Goal: Transaction & Acquisition: Subscribe to service/newsletter

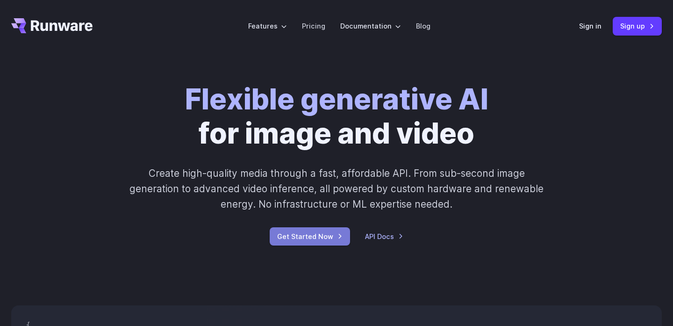
click at [303, 237] on link "Get Started Now" at bounding box center [310, 236] width 80 height 18
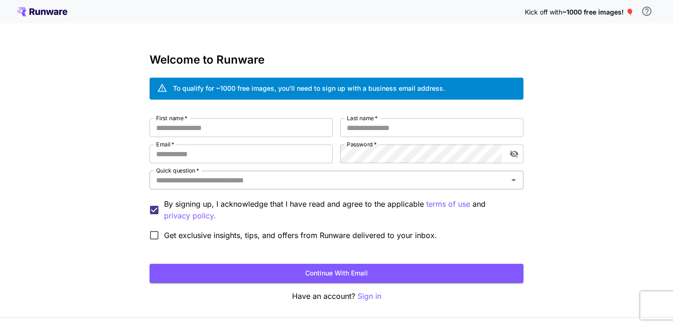
scroll to position [3, 0]
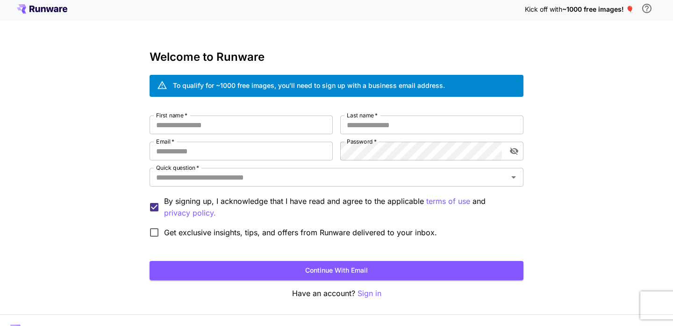
click at [231, 87] on div "To qualify for ~1000 free images, you’ll need to sign up with a business email …" at bounding box center [309, 85] width 272 height 10
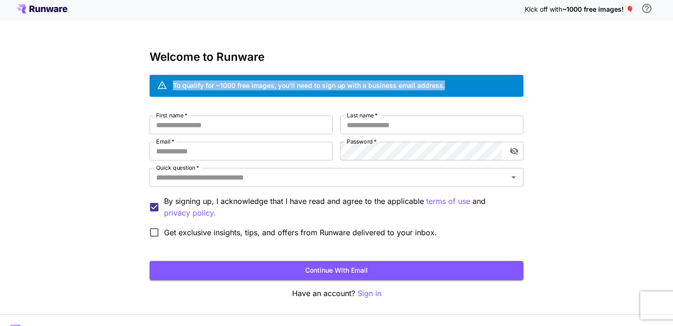
click at [290, 88] on div "To qualify for ~1000 free images, you’ll need to sign up with a business email …" at bounding box center [309, 85] width 272 height 10
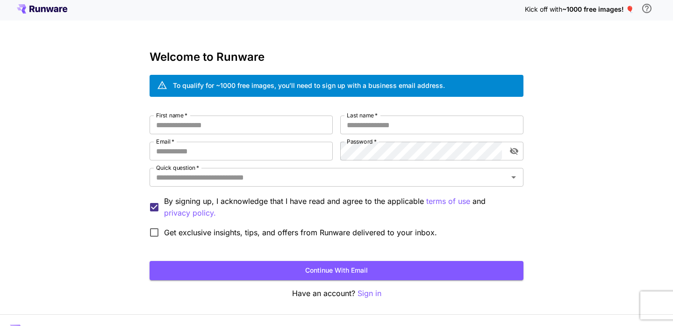
click at [290, 88] on div "To qualify for ~1000 free images, you’ll need to sign up with a business email …" at bounding box center [309, 85] width 272 height 10
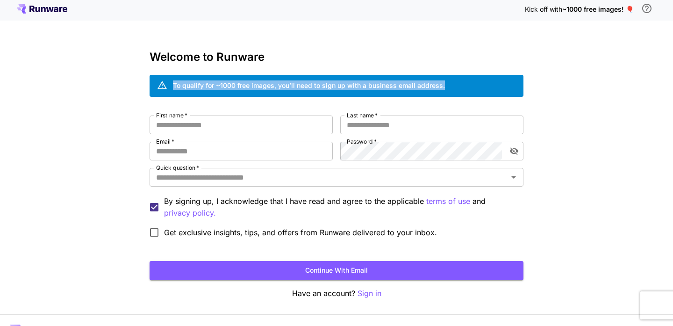
click at [290, 88] on div "To qualify for ~1000 free images, you’ll need to sign up with a business email …" at bounding box center [309, 85] width 272 height 10
click at [374, 88] on div "To qualify for ~1000 free images, you’ll need to sign up with a business email …" at bounding box center [309, 85] width 272 height 10
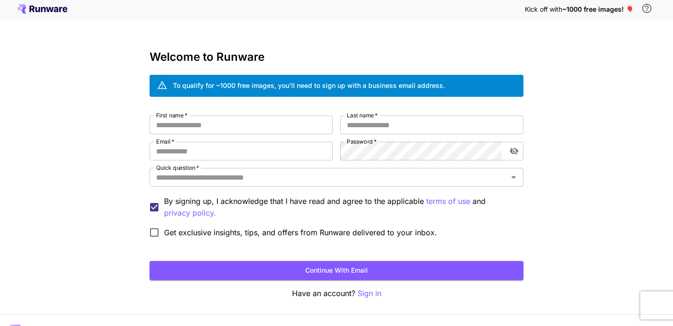
scroll to position [0, 0]
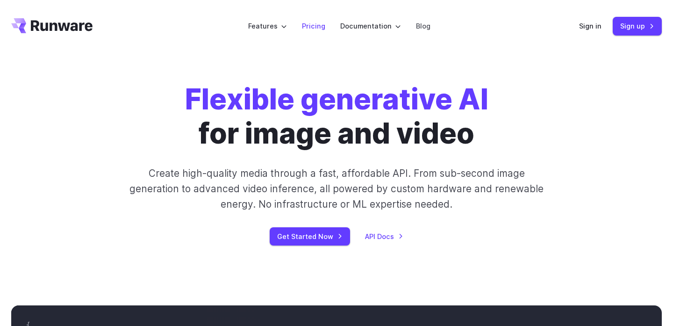
click at [309, 18] on li "Pricing" at bounding box center [314, 26] width 38 height 26
click at [311, 21] on link "Pricing" at bounding box center [313, 26] width 23 height 11
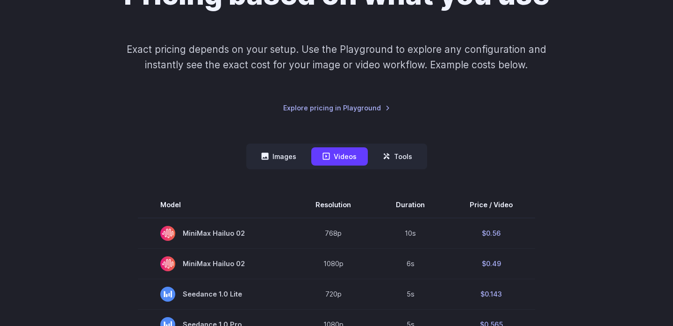
scroll to position [209, 0]
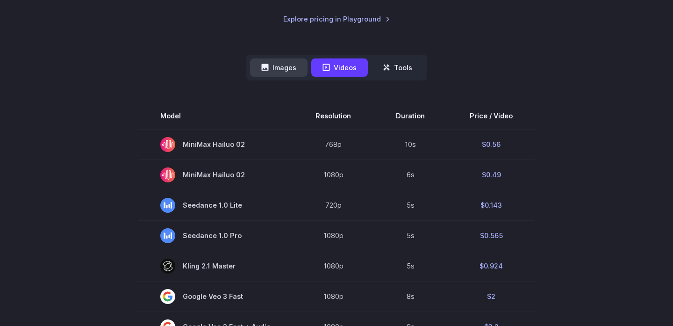
click at [290, 62] on button "Images" at bounding box center [279, 67] width 58 height 18
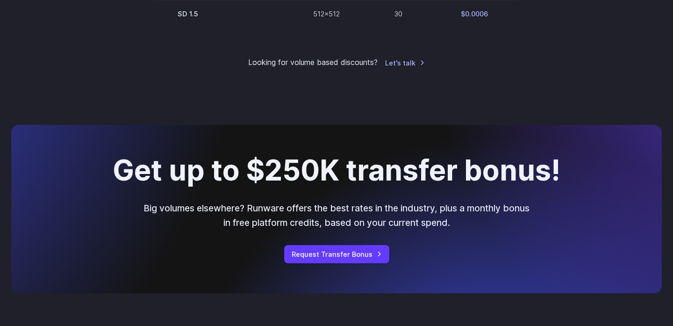
scroll to position [731, 0]
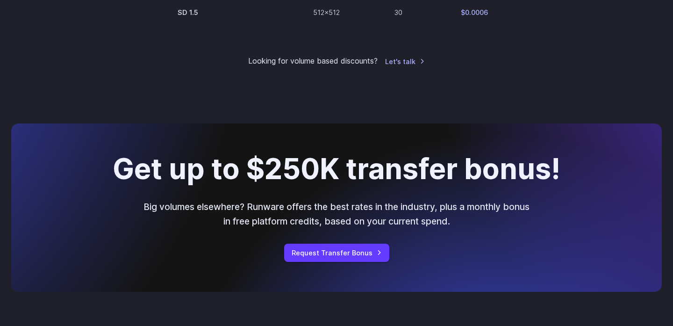
click at [468, 176] on h2 "Get up to $250K transfer bonus!" at bounding box center [337, 168] width 448 height 31
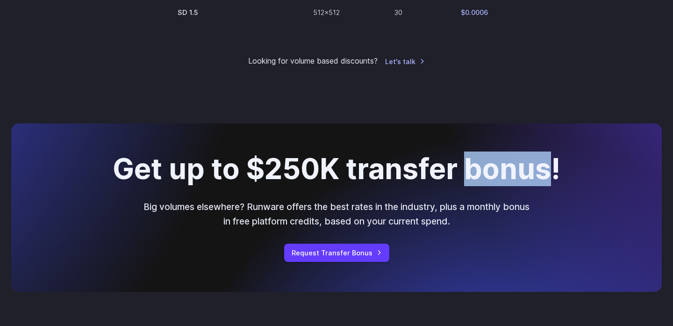
click at [468, 176] on h2 "Get up to $250K transfer bonus!" at bounding box center [337, 168] width 448 height 31
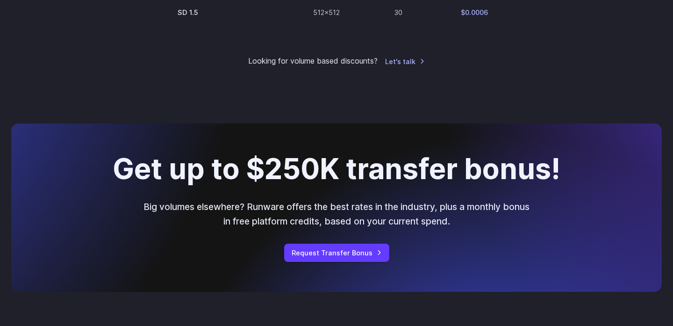
click at [303, 177] on h2 "Get up to $250K transfer bonus!" at bounding box center [337, 168] width 448 height 31
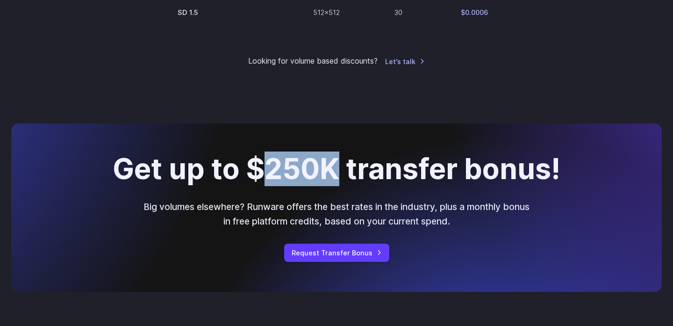
click at [303, 177] on h2 "Get up to $250K transfer bonus!" at bounding box center [337, 168] width 448 height 31
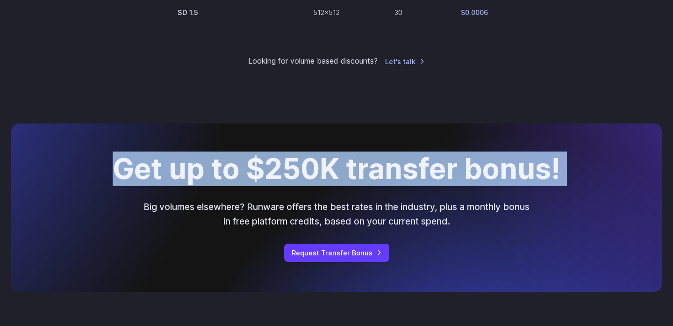
click at [303, 177] on h2 "Get up to $250K transfer bonus!" at bounding box center [337, 168] width 448 height 31
click at [440, 185] on h2 "Get up to $250K transfer bonus!" at bounding box center [337, 168] width 448 height 31
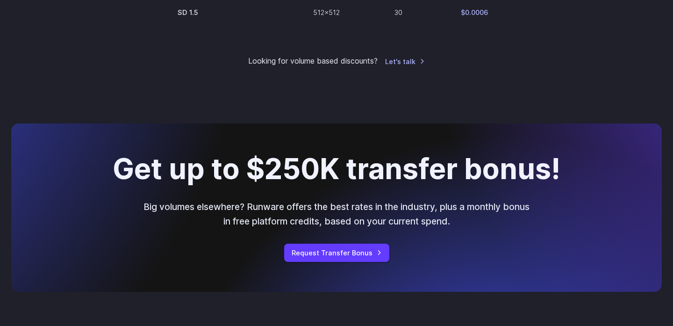
click at [440, 185] on h2 "Get up to $250K transfer bonus!" at bounding box center [337, 168] width 448 height 31
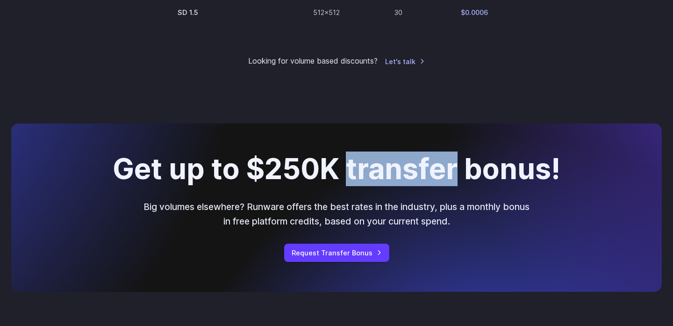
click at [440, 185] on h2 "Get up to $250K transfer bonus!" at bounding box center [337, 168] width 448 height 31
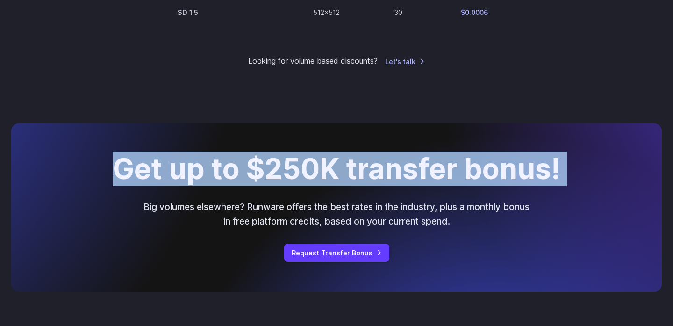
click at [440, 185] on h2 "Get up to $250K transfer bonus!" at bounding box center [337, 168] width 448 height 31
click at [272, 210] on p "Big volumes elsewhere? Runware offers the best rates in the industry, plus a mo…" at bounding box center [336, 214] width 389 height 29
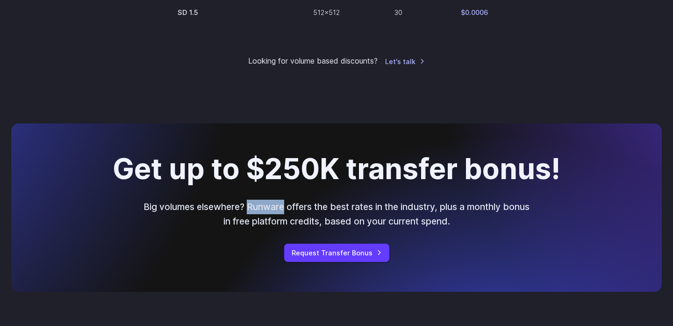
click at [272, 210] on p "Big volumes elsewhere? Runware offers the best rates in the industry, plus a mo…" at bounding box center [336, 214] width 389 height 29
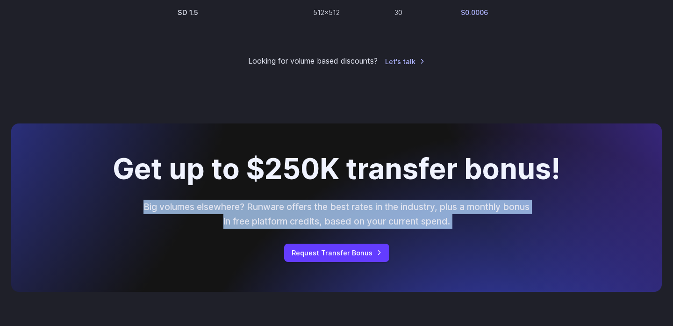
click at [272, 210] on p "Big volumes elsewhere? Runware offers the best rates in the industry, plus a mo…" at bounding box center [336, 214] width 389 height 29
click at [468, 217] on p "Big volumes elsewhere? Runware offers the best rates in the industry, plus a mo…" at bounding box center [336, 214] width 389 height 29
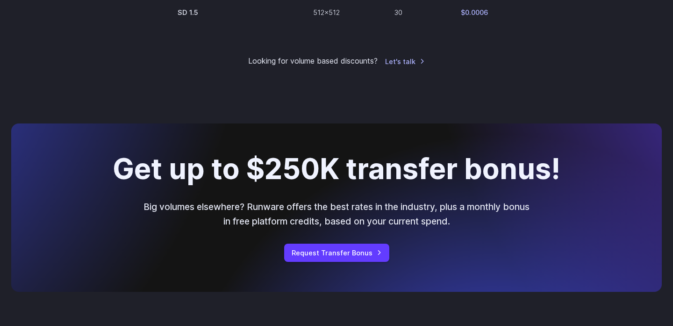
click at [468, 217] on p "Big volumes elsewhere? Runware offers the best rates in the industry, plus a mo…" at bounding box center [336, 214] width 389 height 29
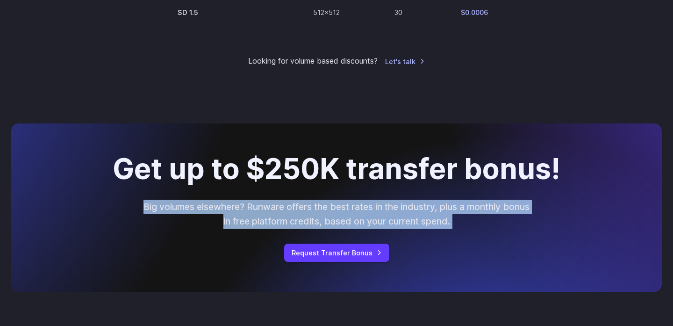
click at [494, 217] on p "Big volumes elsewhere? Runware offers the best rates in the industry, plus a mo…" at bounding box center [336, 214] width 389 height 29
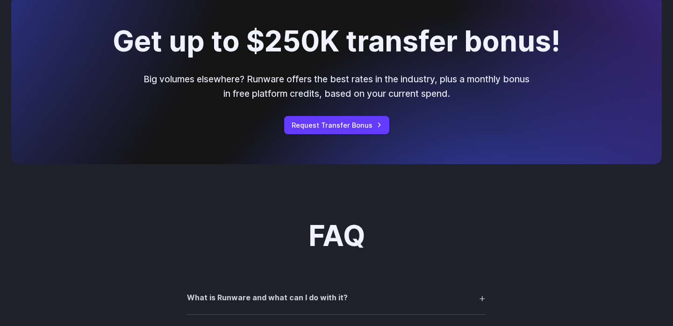
scroll to position [845, 0]
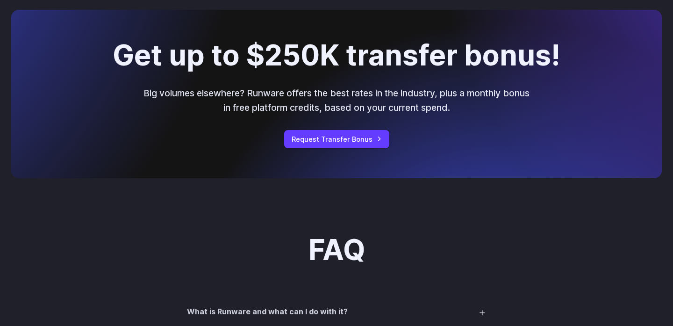
click at [464, 98] on p "Big volumes elsewhere? Runware offers the best rates in the industry, plus a mo…" at bounding box center [336, 100] width 389 height 29
click at [320, 90] on p "Big volumes elsewhere? Runware offers the best rates in the industry, plus a mo…" at bounding box center [336, 100] width 389 height 29
click at [428, 94] on p "Big volumes elsewhere? Runware offers the best rates in the industry, plus a mo…" at bounding box center [336, 100] width 389 height 29
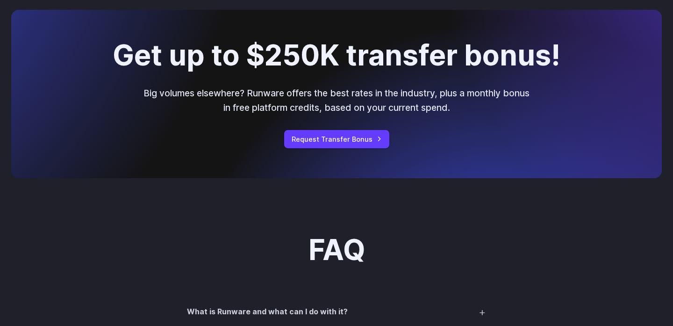
click at [494, 97] on p "Big volumes elsewhere? Runware offers the best rates in the industry, plus a mo…" at bounding box center [336, 100] width 389 height 29
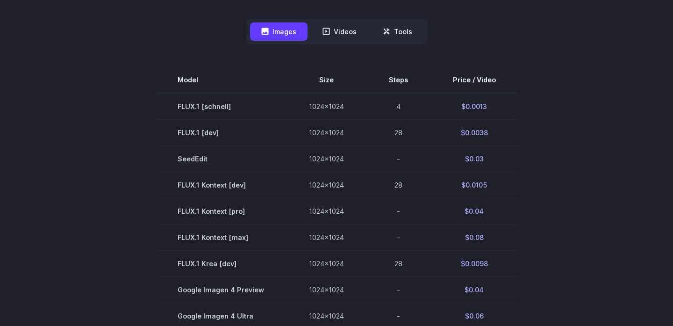
scroll to position [214, 0]
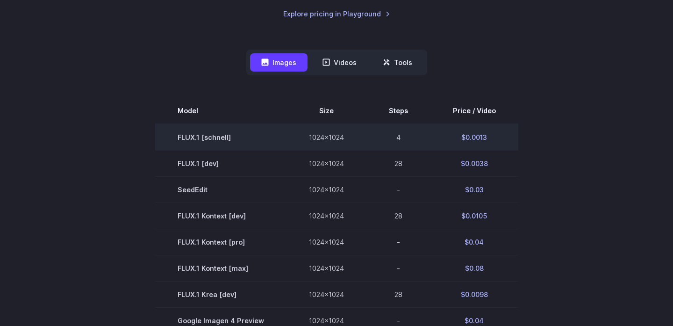
click at [479, 138] on td "$0.0013" at bounding box center [475, 137] width 88 height 27
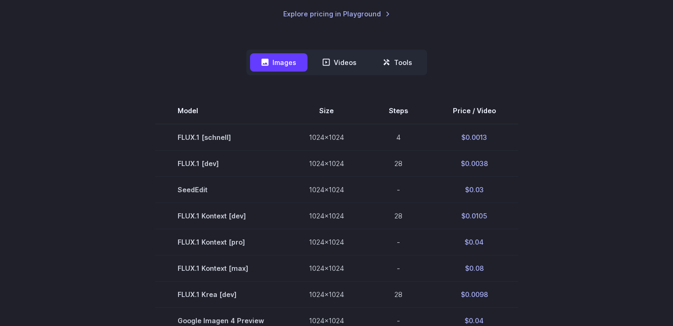
click at [537, 137] on section "Model Size Steps Price / Video FLUX.1 [schnell] 1024x1024 4 $0.0013 FLUX.1 [dev…" at bounding box center [336, 321] width 651 height 446
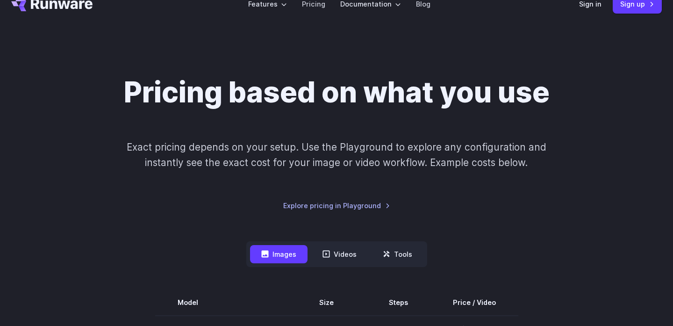
scroll to position [0, 0]
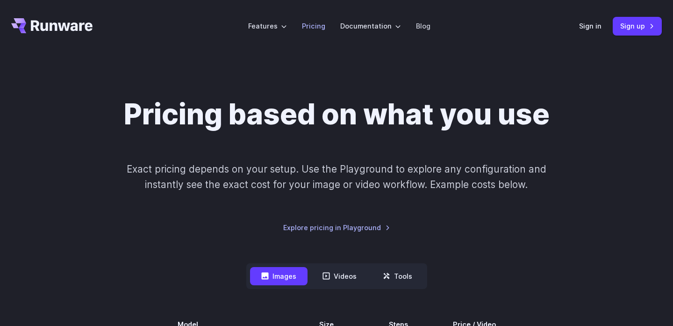
click at [308, 27] on link "Pricing" at bounding box center [313, 26] width 23 height 11
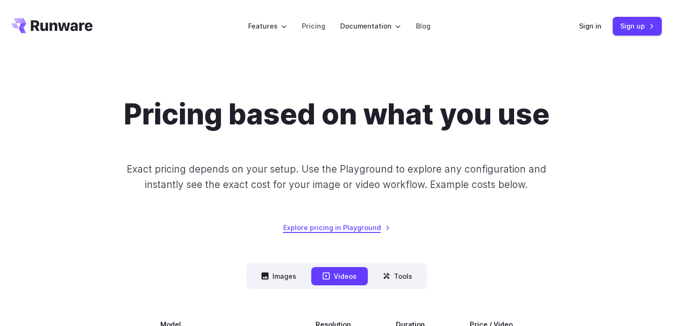
click at [343, 226] on link "Explore pricing in Playground" at bounding box center [336, 227] width 107 height 11
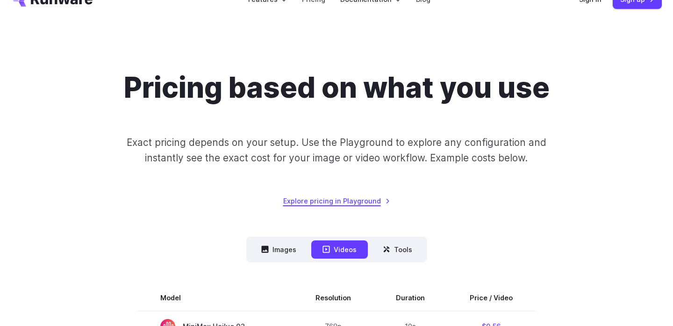
scroll to position [70, 0]
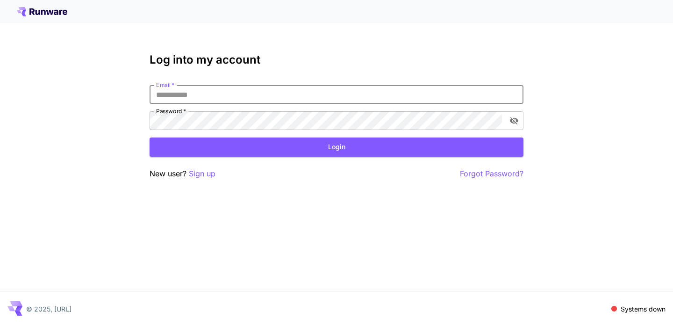
click at [306, 97] on input "Email   *" at bounding box center [337, 94] width 374 height 19
click at [210, 171] on p "Sign up" at bounding box center [202, 174] width 27 height 12
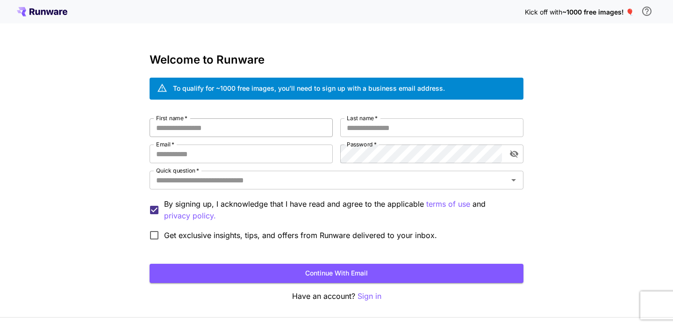
click at [223, 126] on input "First name   *" at bounding box center [241, 127] width 183 height 19
click at [238, 151] on input "Email   *" at bounding box center [241, 154] width 183 height 19
type input "**********"
click at [251, 136] on input "First name   *" at bounding box center [241, 127] width 183 height 19
type input "******"
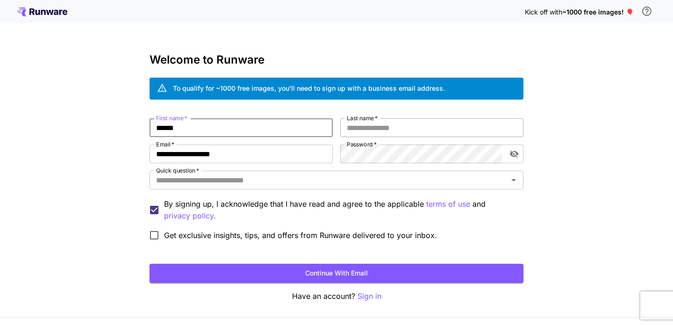
click at [393, 134] on input "Last name   *" at bounding box center [431, 127] width 183 height 19
type input "****"
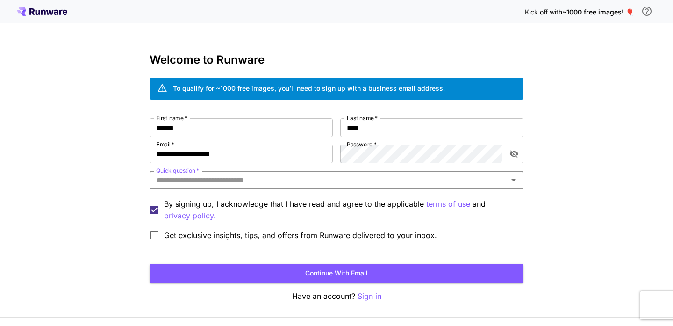
click at [428, 183] on input "Quick question   *" at bounding box center [328, 180] width 353 height 13
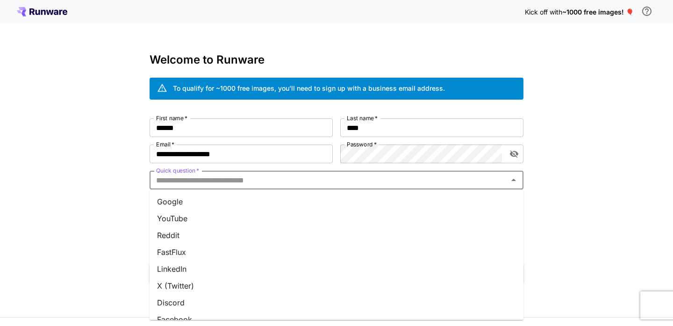
click at [433, 214] on li "YouTube" at bounding box center [337, 218] width 374 height 17
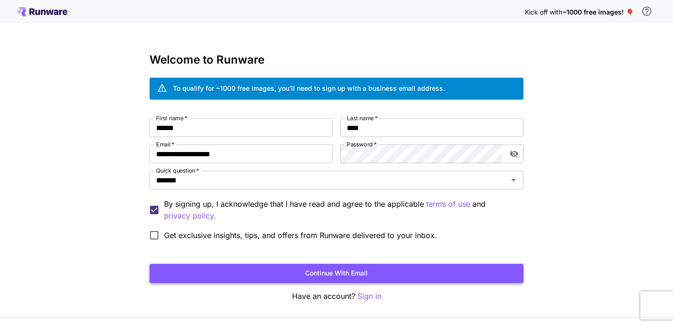
click at [316, 273] on button "Continue with email" at bounding box center [337, 273] width 374 height 19
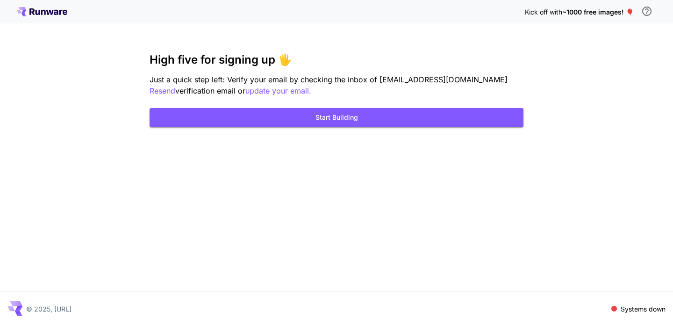
click at [363, 171] on div "Kick off with ~1000 free images! 🎈 High five for signing up 🖐️ Just a quick ste…" at bounding box center [336, 163] width 673 height 326
click at [578, 71] on div "Kick off with ~1000 free images! 🎈 High five for signing up 🖐️ Just a quick ste…" at bounding box center [336, 163] width 673 height 326
